Goal: Navigation & Orientation: Go to known website

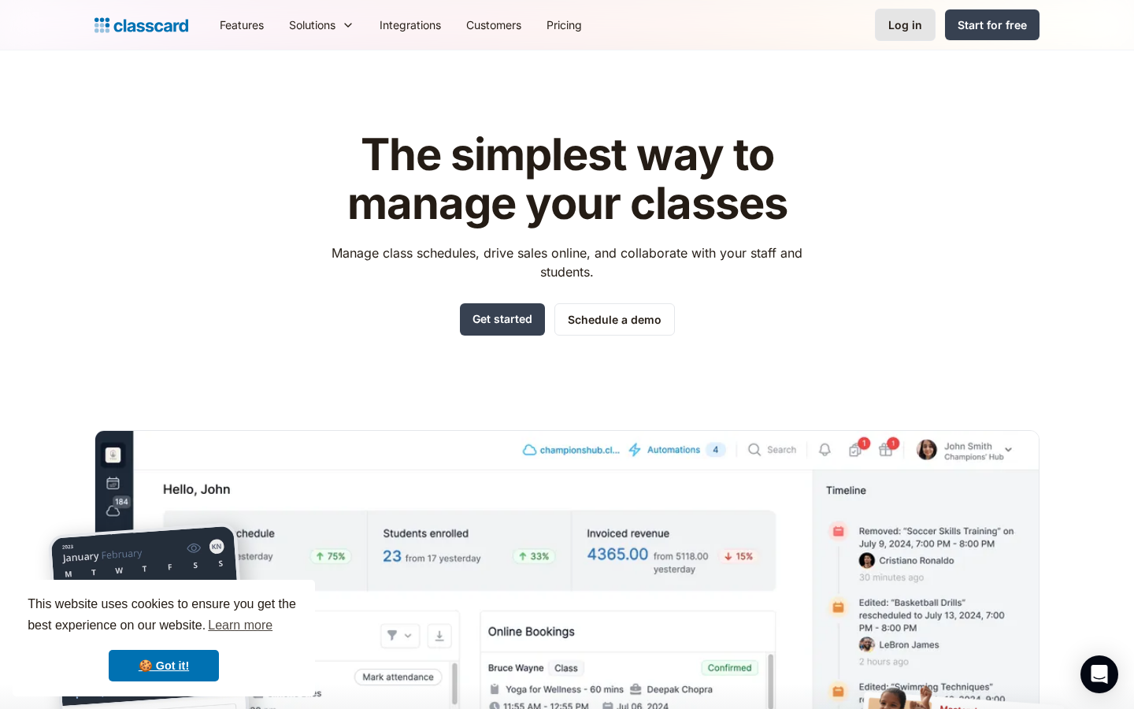
click at [908, 25] on div "Log in" at bounding box center [905, 25] width 34 height 17
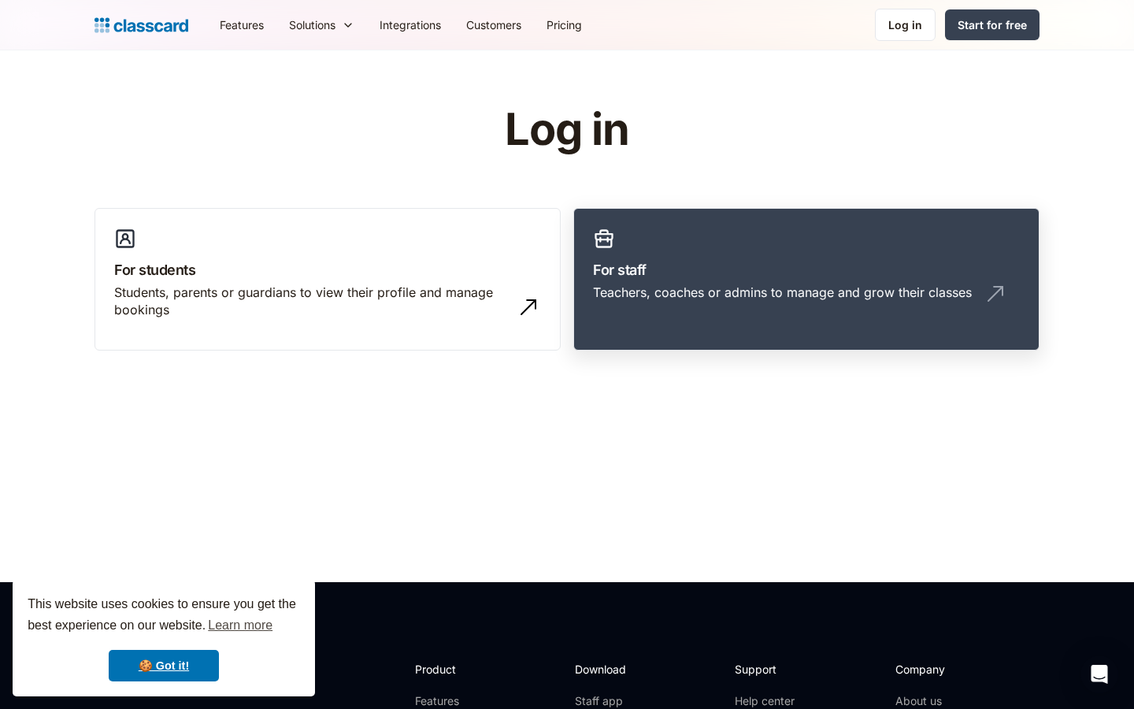
click at [646, 280] on link "For staff Teachers, coaches or admins to manage and grow their classes" at bounding box center [806, 279] width 466 height 143
